Goal: Information Seeking & Learning: Learn about a topic

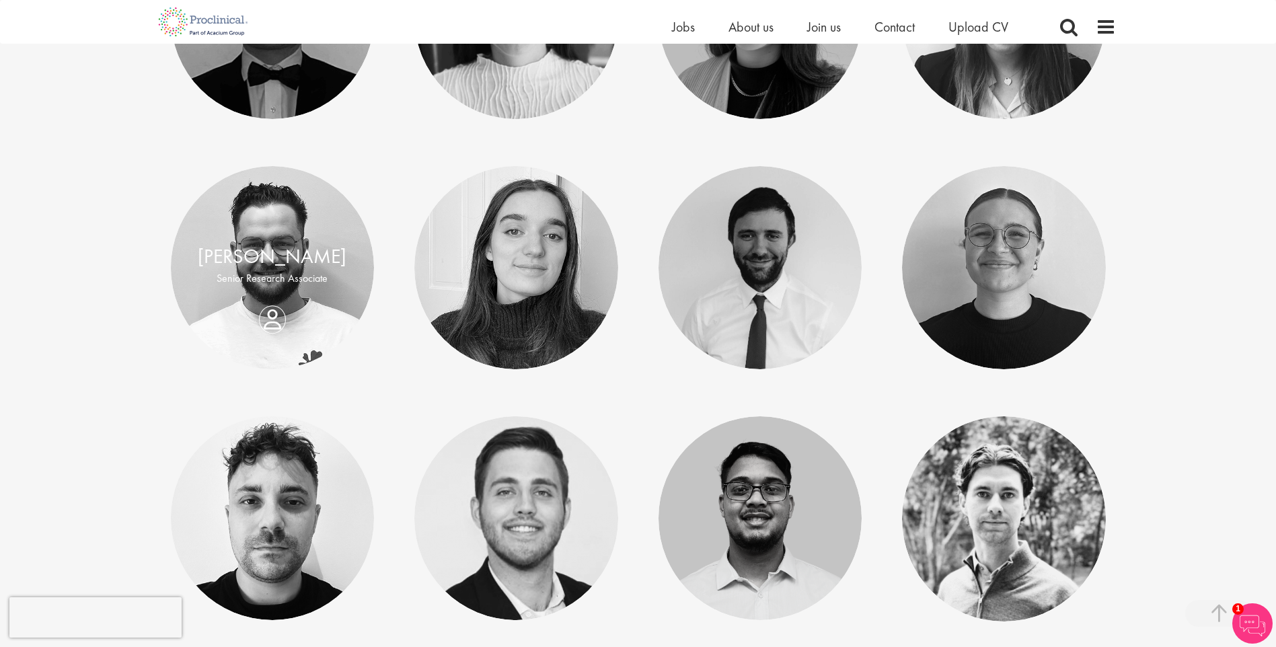
scroll to position [4170, 0]
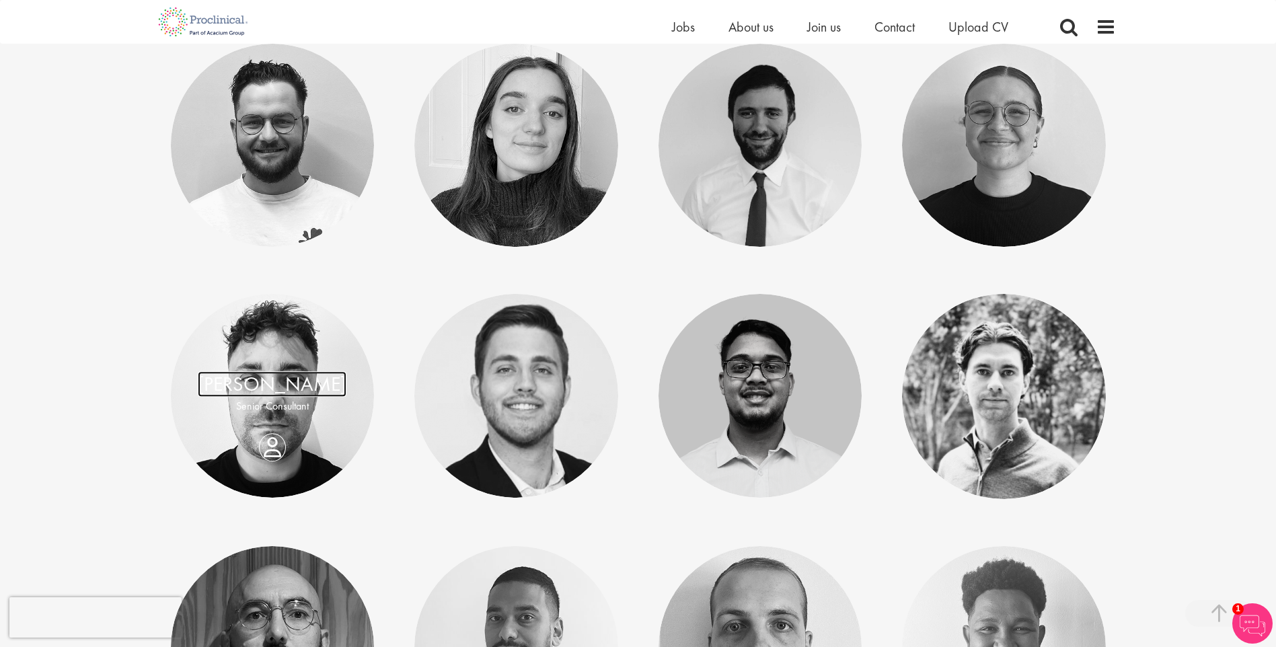
click at [272, 376] on link "[PERSON_NAME]" at bounding box center [272, 385] width 149 height 26
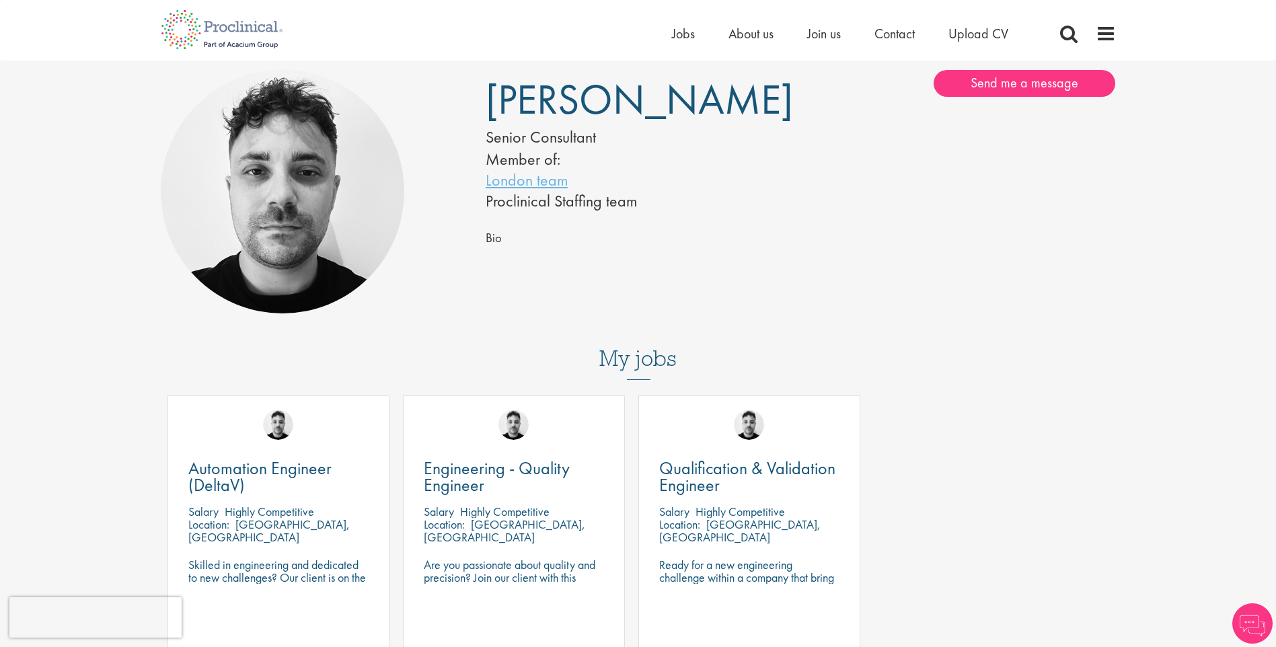
scroll to position [404, 0]
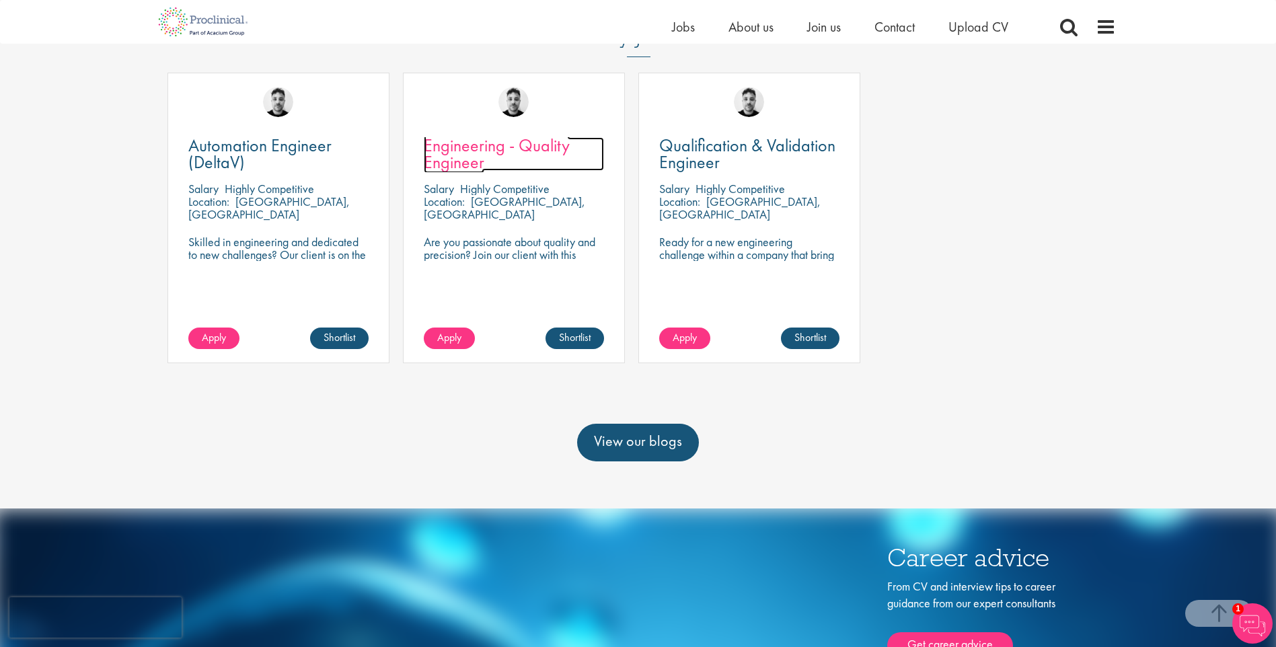
click at [503, 148] on span "Engineering - Quality Engineer" at bounding box center [497, 154] width 146 height 40
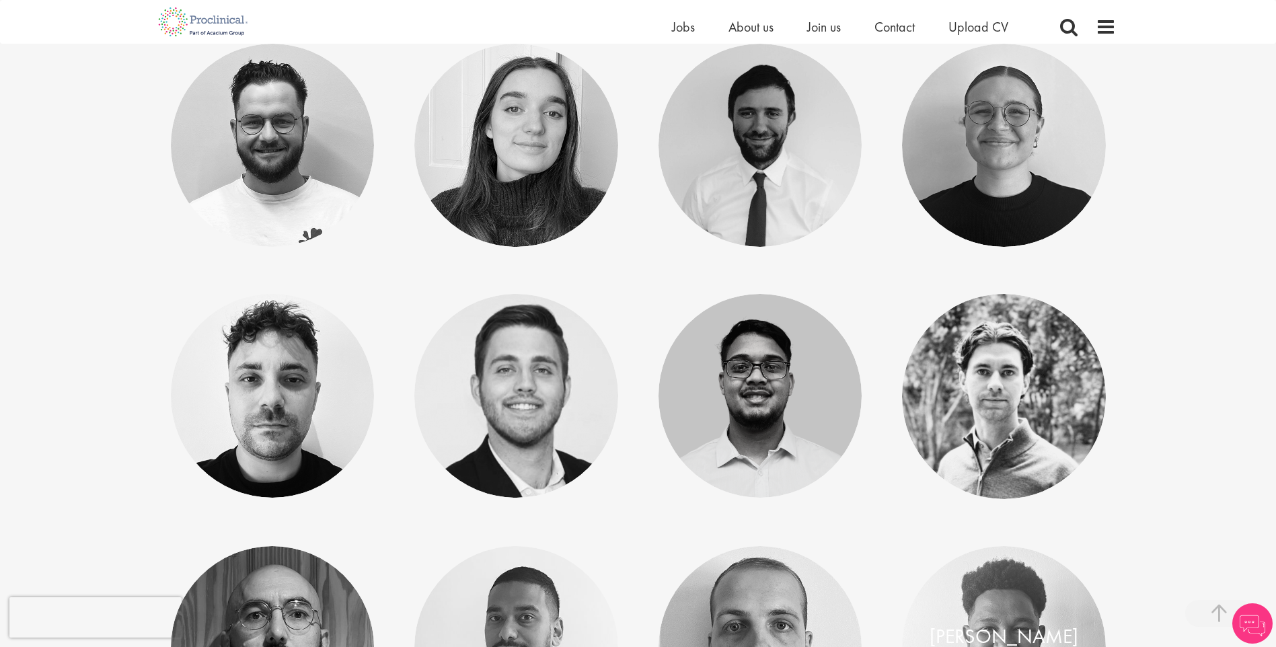
scroll to position [4506, 0]
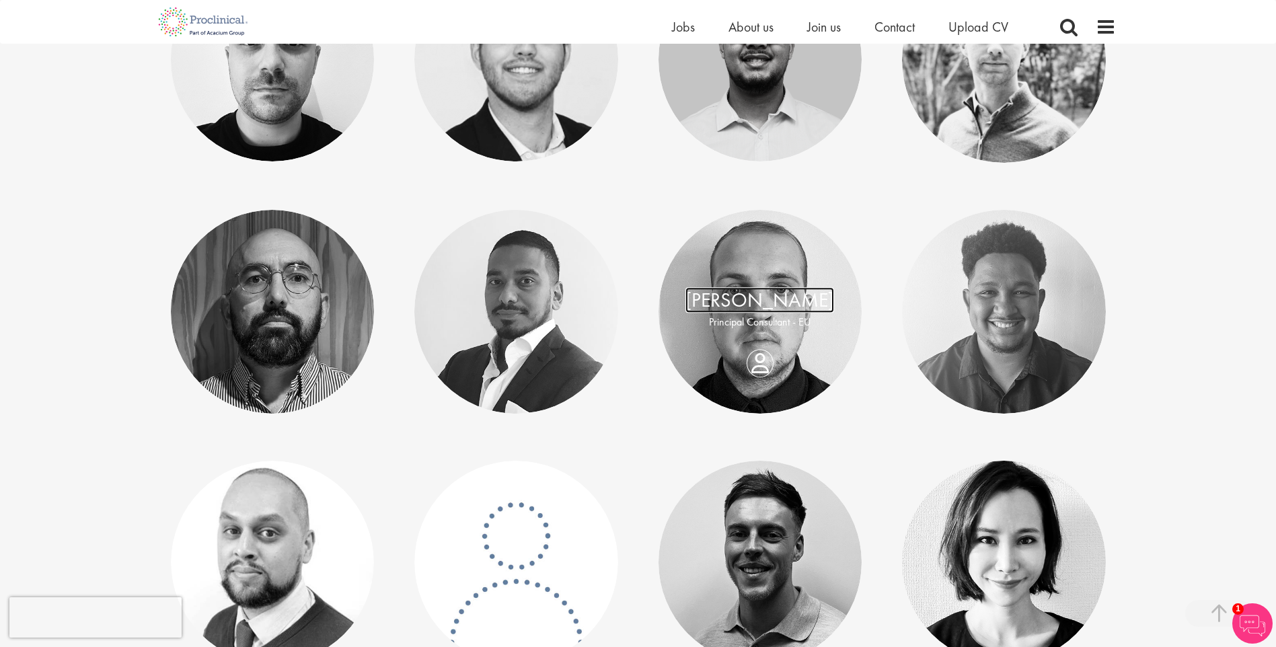
click at [764, 309] on link "Harry Budge" at bounding box center [759, 300] width 149 height 26
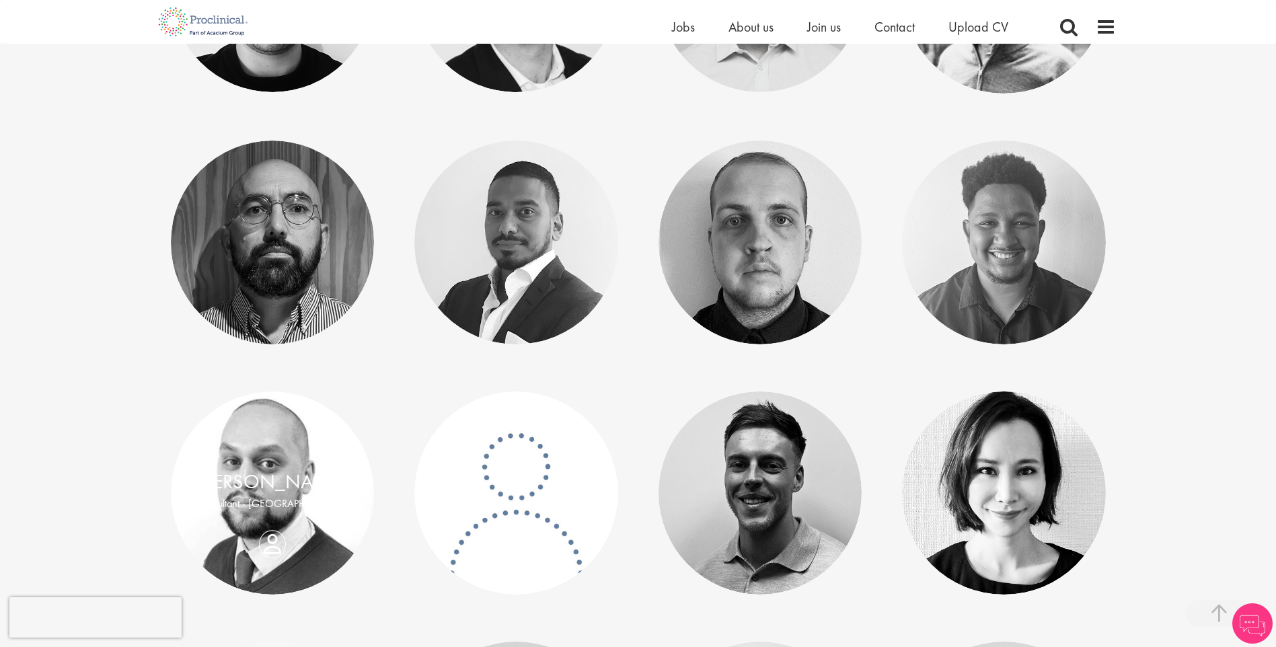
scroll to position [4641, 0]
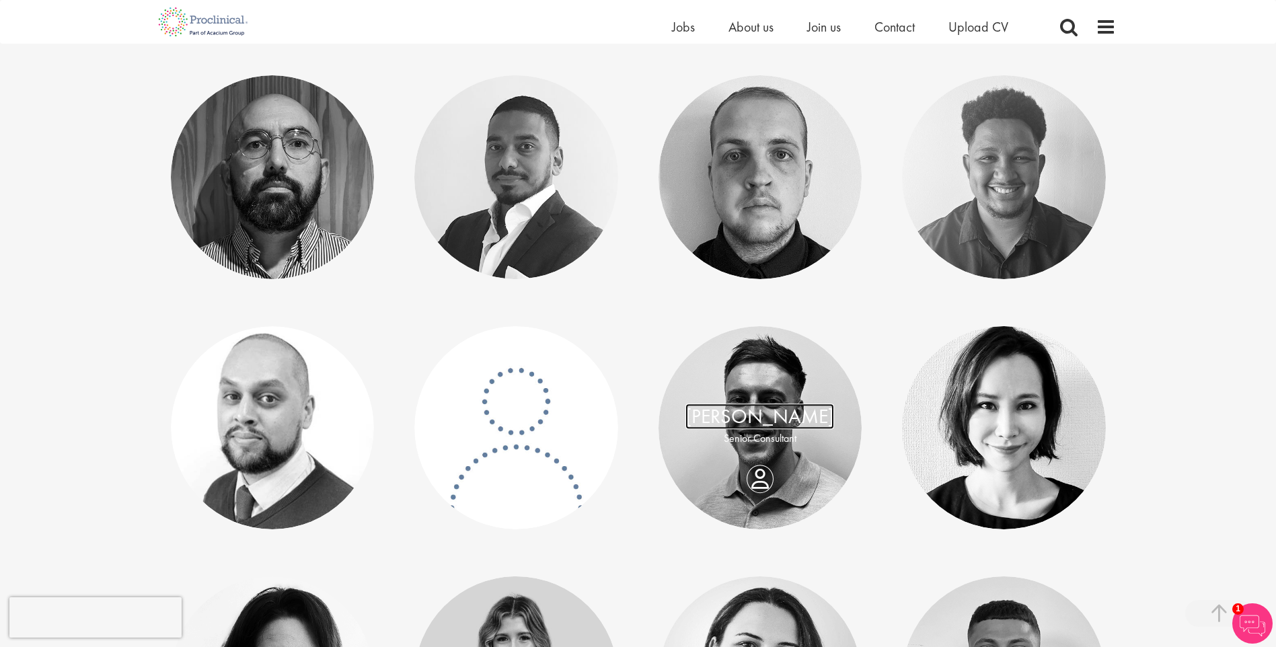
click at [737, 416] on link "[PERSON_NAME]" at bounding box center [759, 417] width 149 height 26
